Goal: Information Seeking & Learning: Learn about a topic

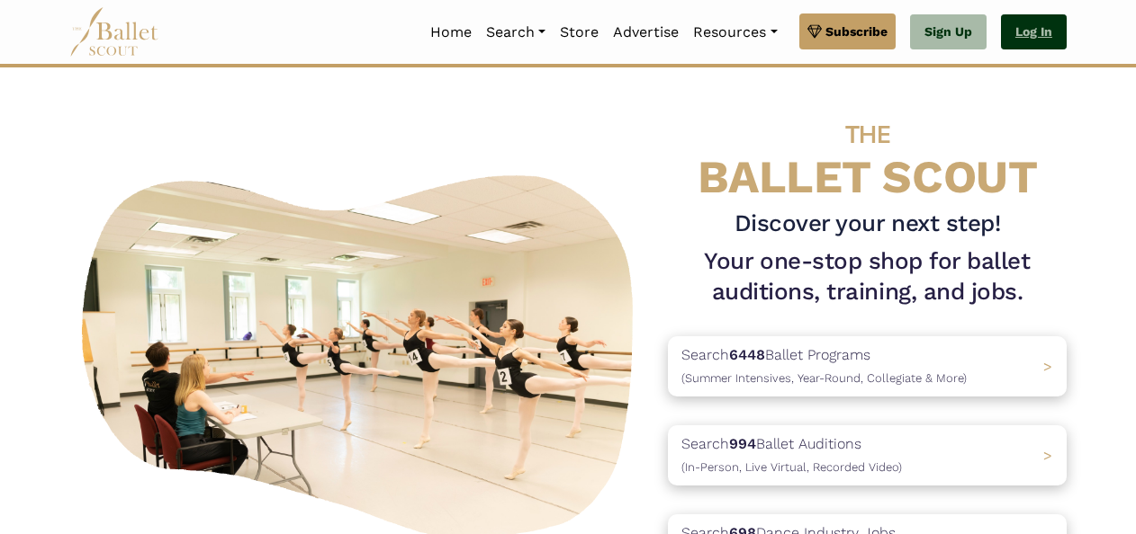
click at [1021, 32] on link "Log In" at bounding box center [1034, 32] width 66 height 36
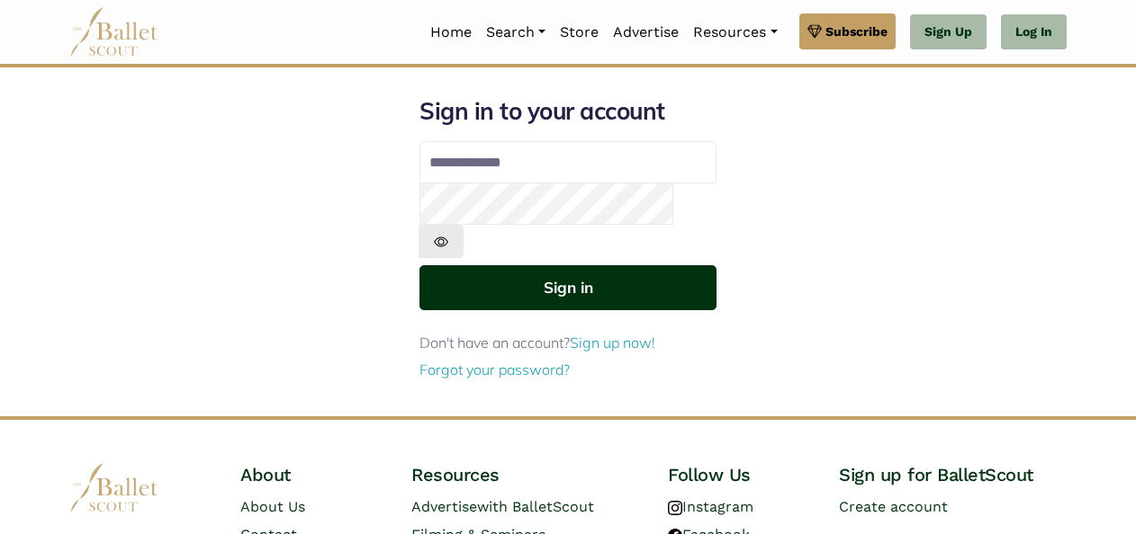
type input "**********"
click at [650, 265] on button "Sign in" at bounding box center [567, 287] width 297 height 44
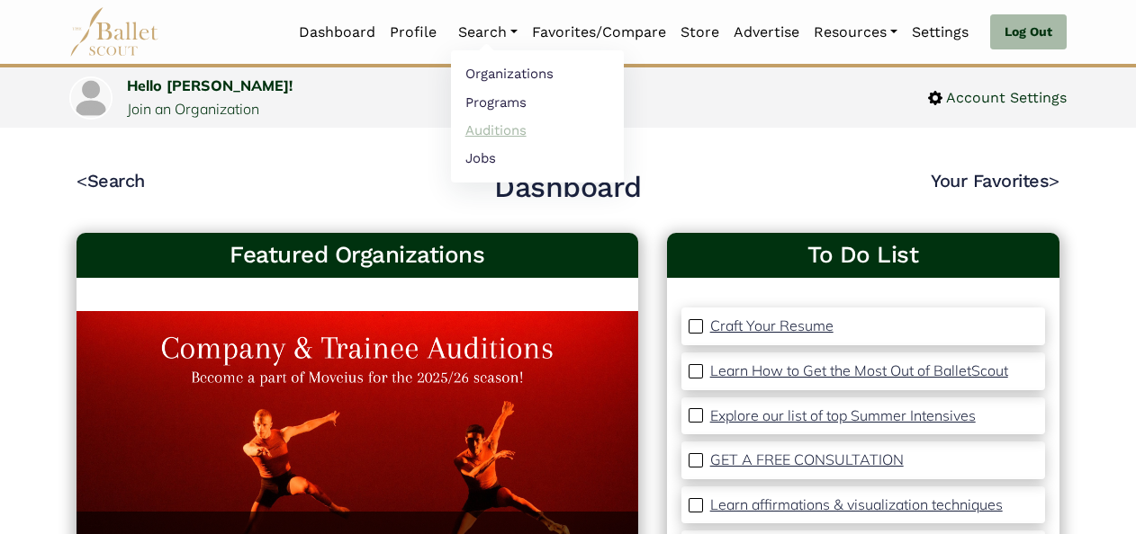
click at [489, 136] on link "Auditions" at bounding box center [537, 130] width 173 height 28
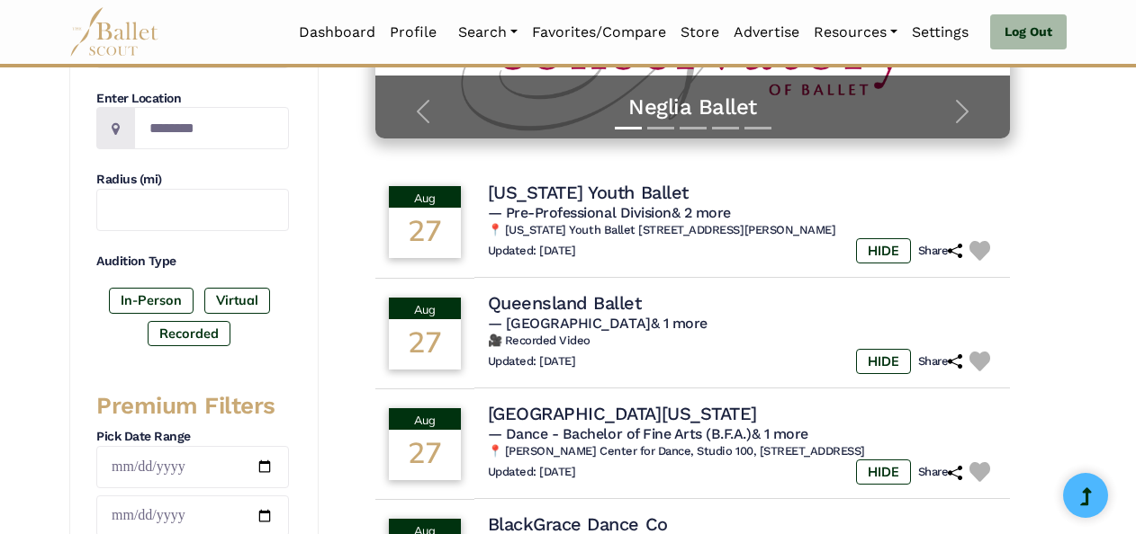
scroll to position [185, 0]
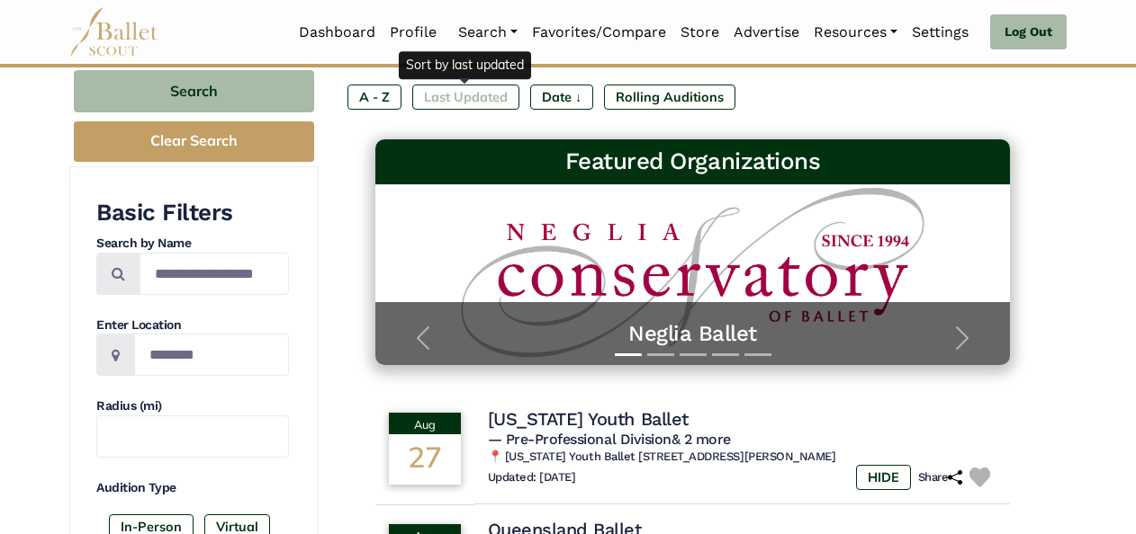
click at [447, 95] on label "Last Updated" at bounding box center [465, 97] width 107 height 25
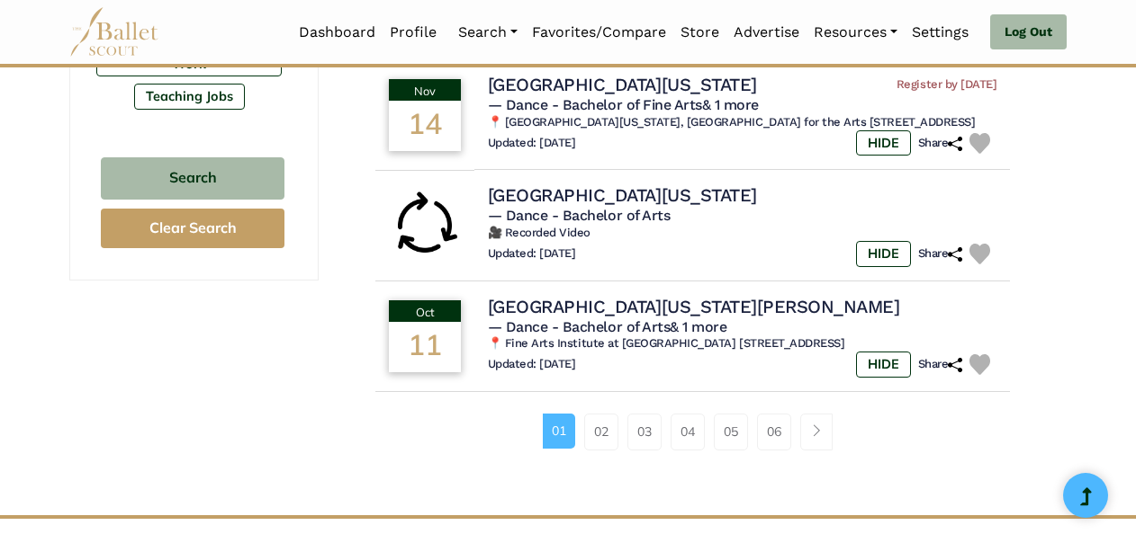
scroll to position [1258, 0]
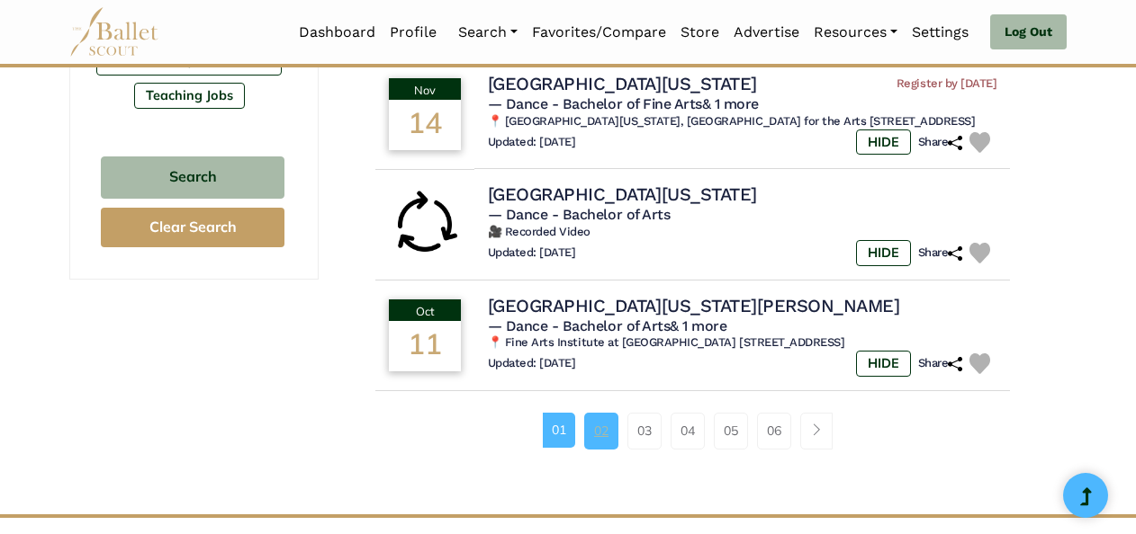
click at [601, 449] on link "02" at bounding box center [601, 431] width 34 height 36
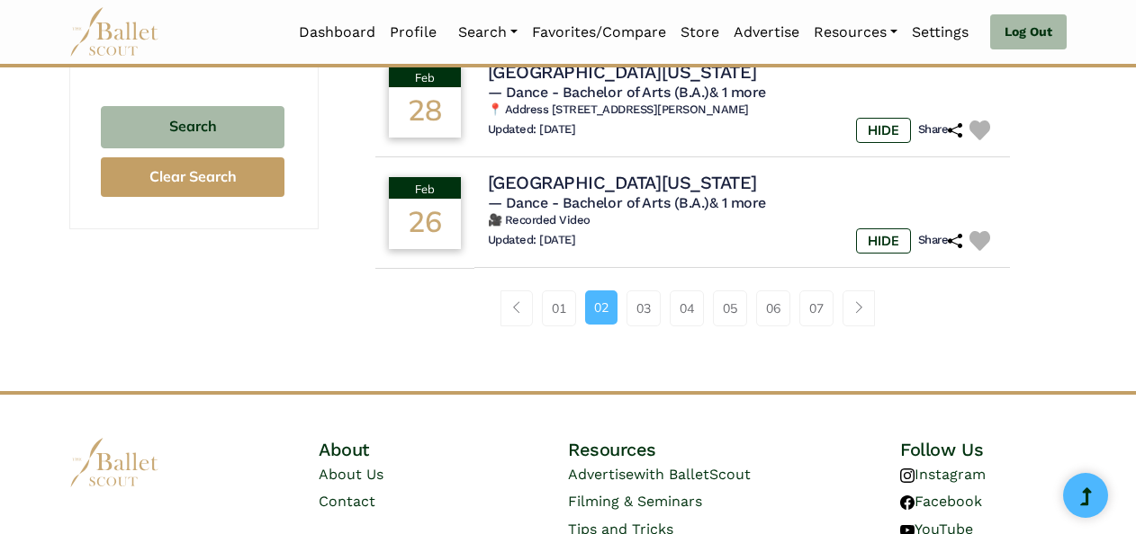
scroll to position [1320, 0]
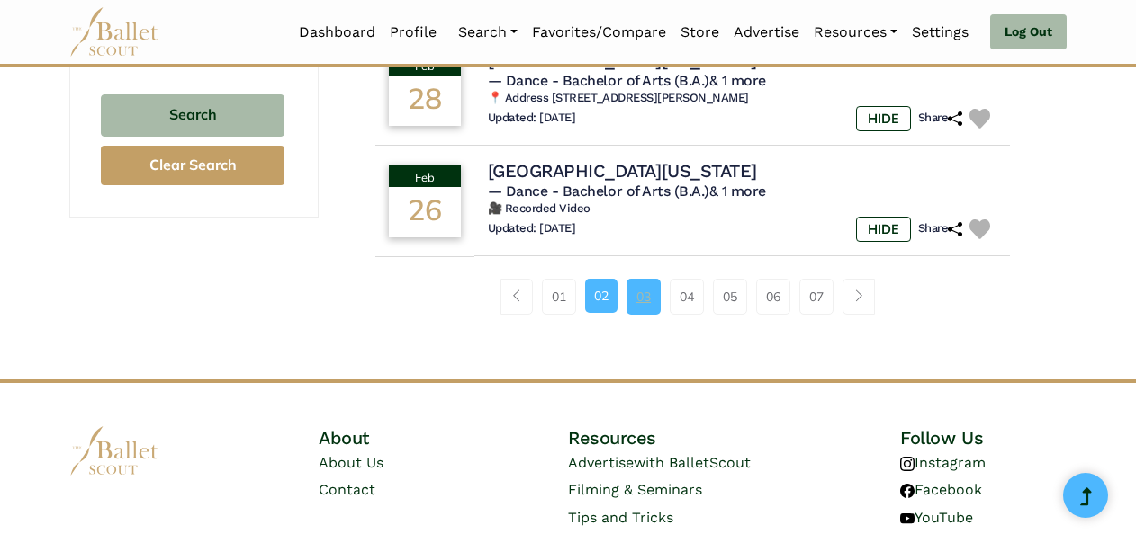
click at [641, 315] on link "03" at bounding box center [643, 297] width 34 height 36
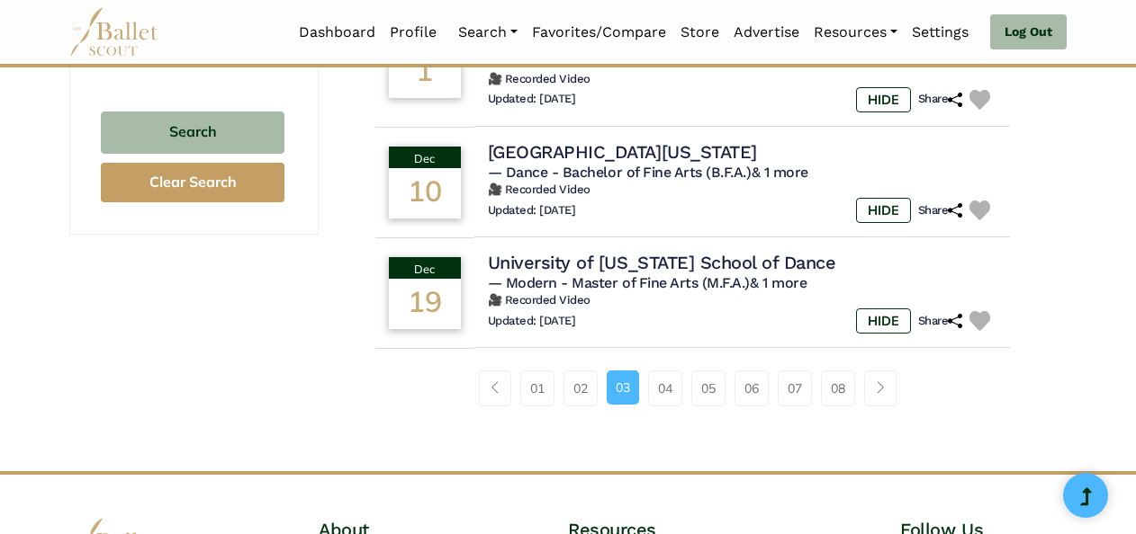
scroll to position [1305, 0]
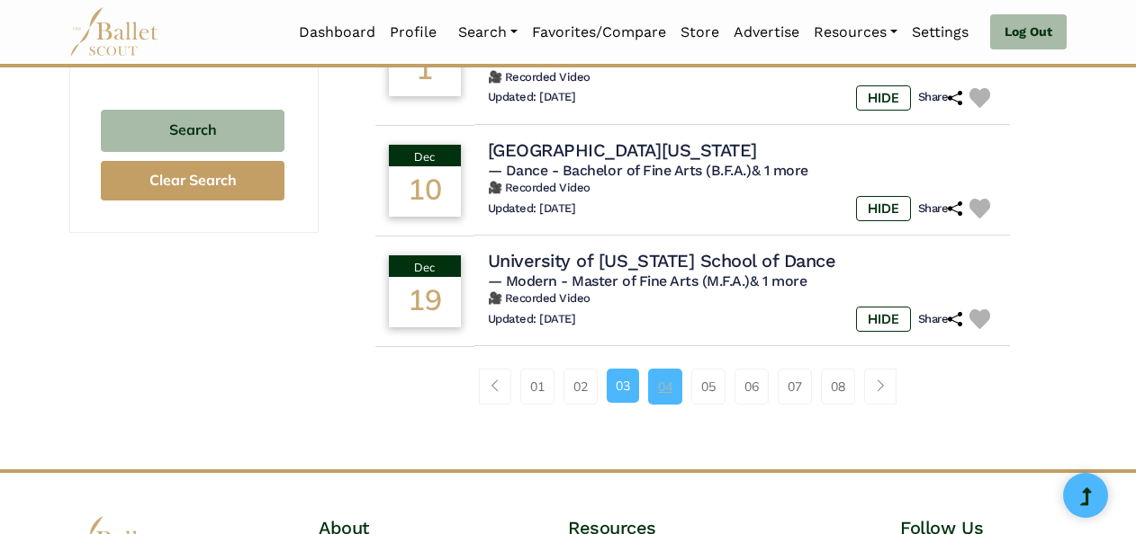
click at [661, 405] on link "04" at bounding box center [665, 387] width 34 height 36
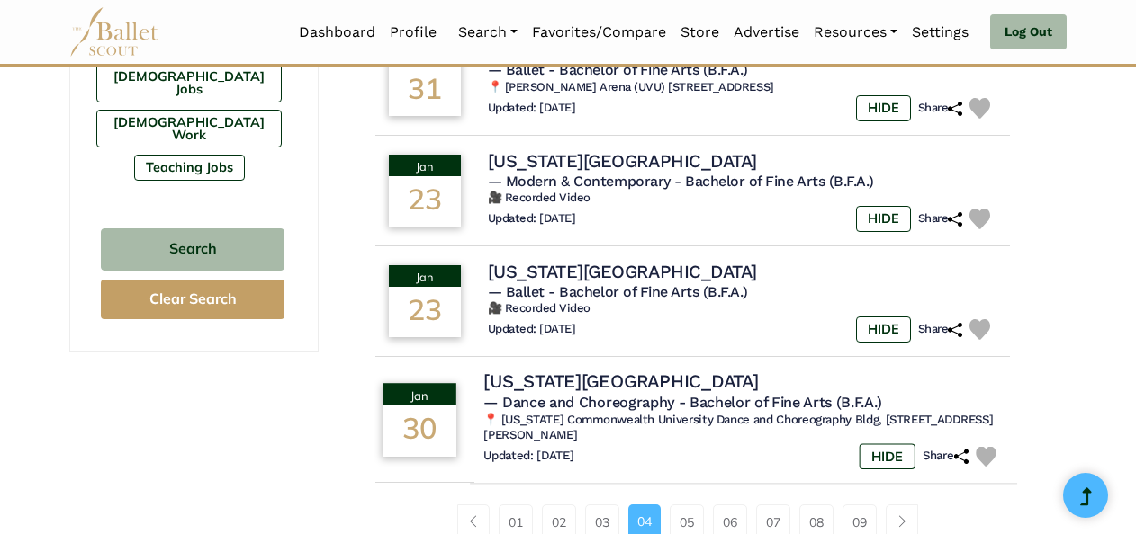
scroll to position [1187, 0]
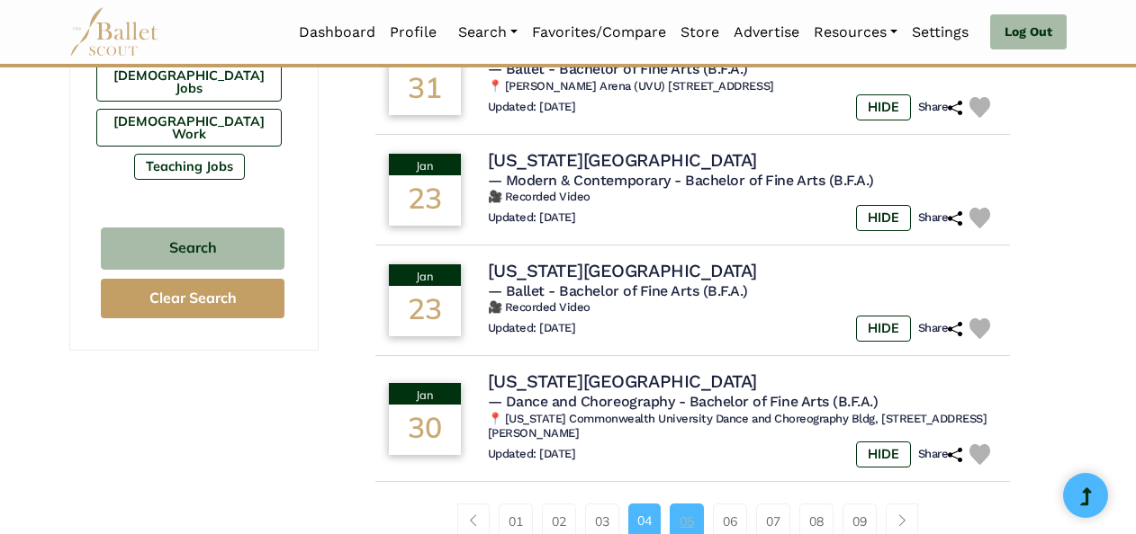
click at [672, 504] on link "05" at bounding box center [686, 522] width 34 height 36
